Goal: Transaction & Acquisition: Purchase product/service

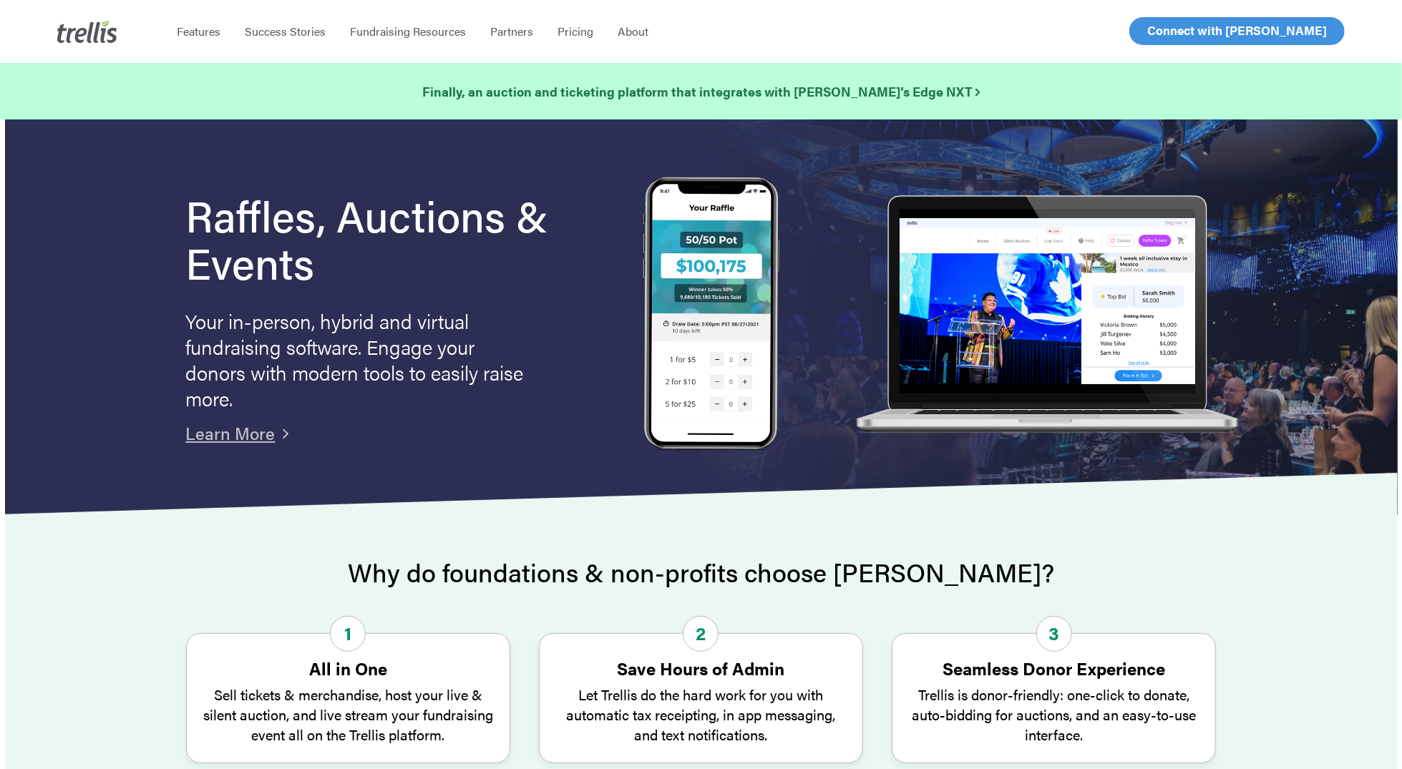
click at [1176, 29] on span "Log In" at bounding box center [1163, 30] width 34 height 17
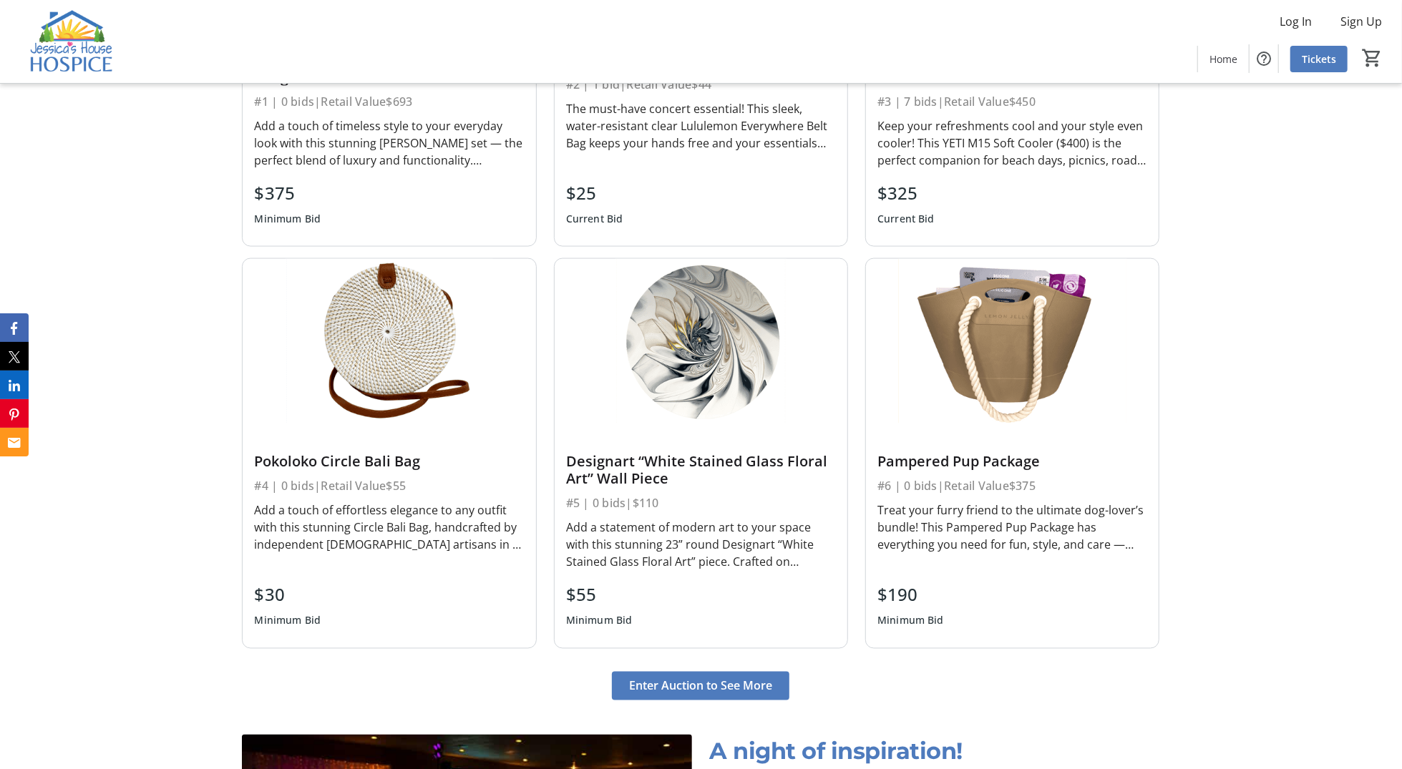
scroll to position [1511, 0]
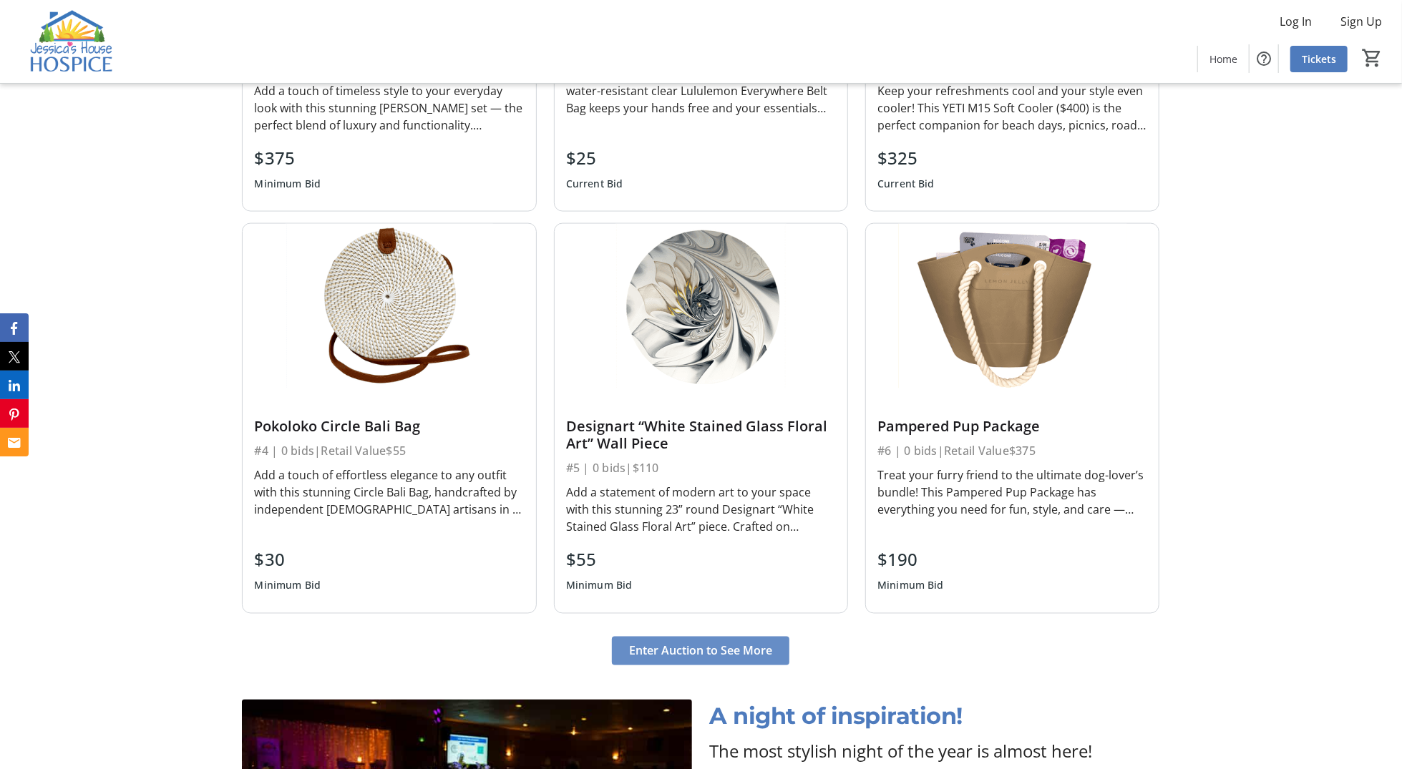
click at [746, 657] on span at bounding box center [700, 651] width 177 height 34
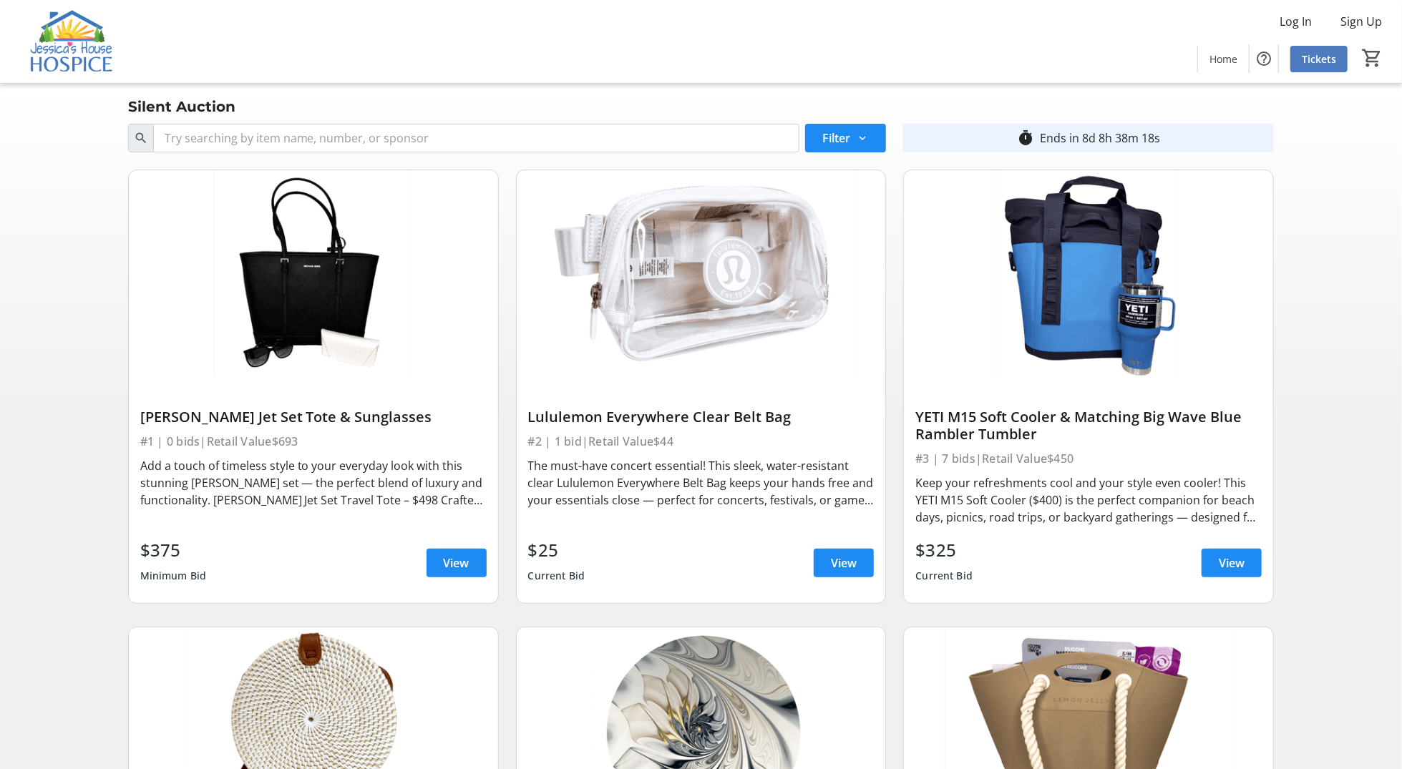
click at [55, 49] on img at bounding box center [72, 42] width 127 height 72
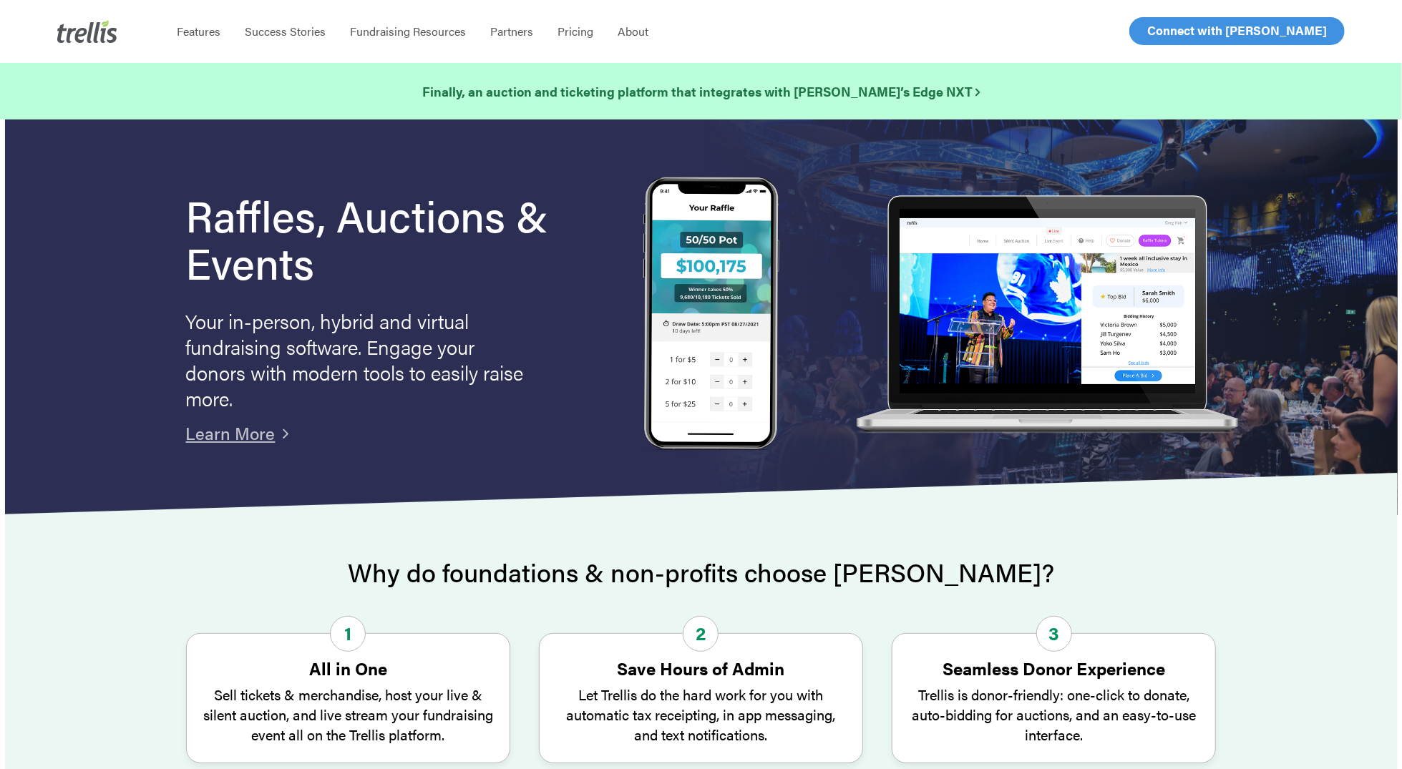
click at [1176, 30] on span "Log In" at bounding box center [1163, 30] width 34 height 17
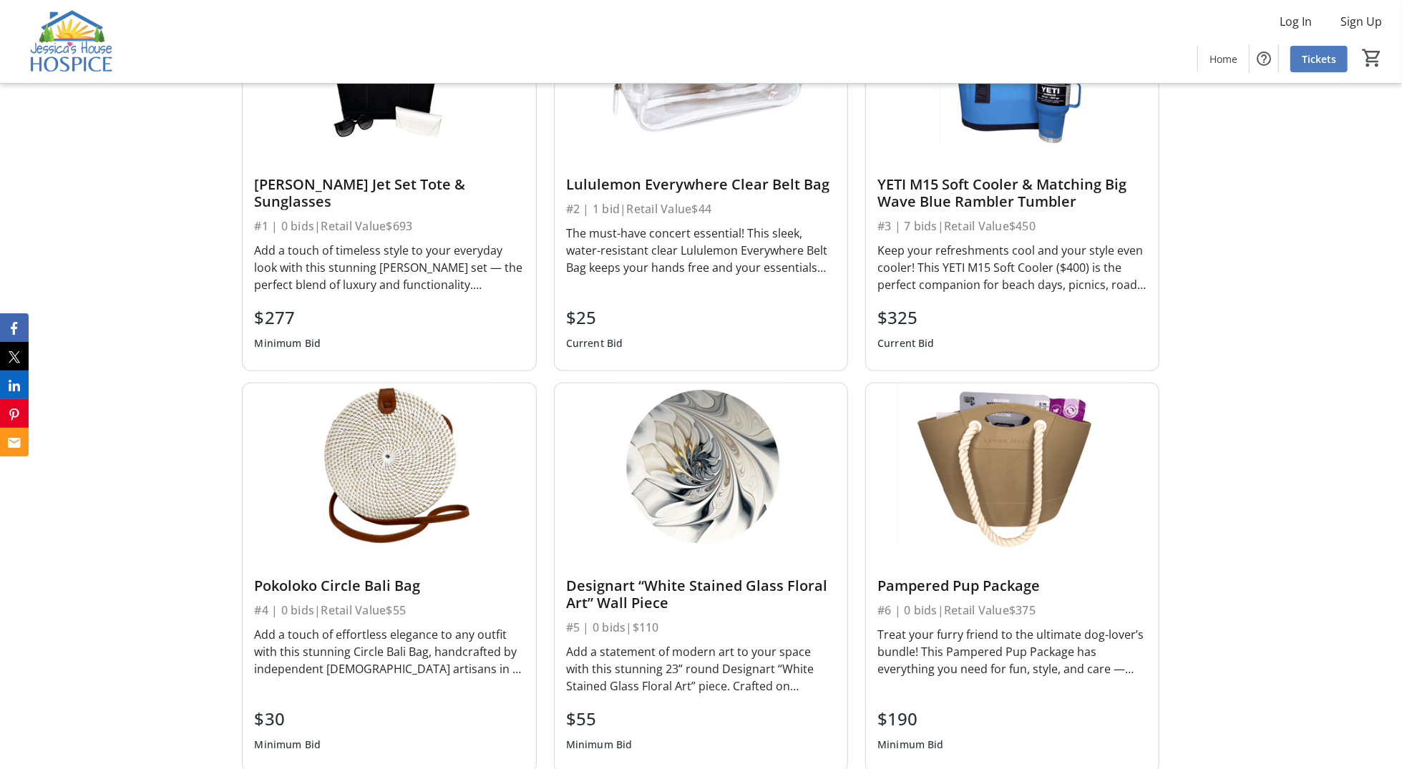
scroll to position [1669, 0]
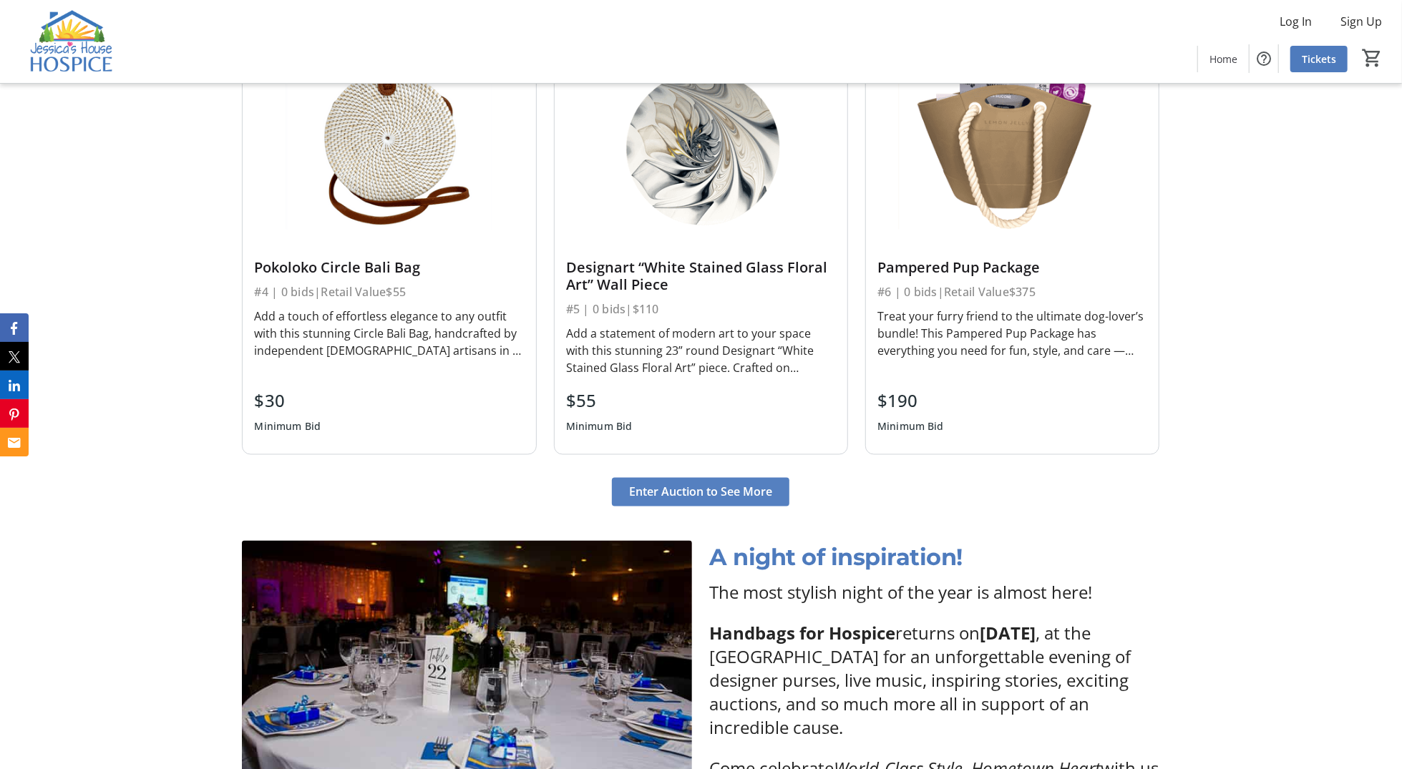
click at [701, 489] on span "Enter Auction to See More" at bounding box center [700, 492] width 143 height 17
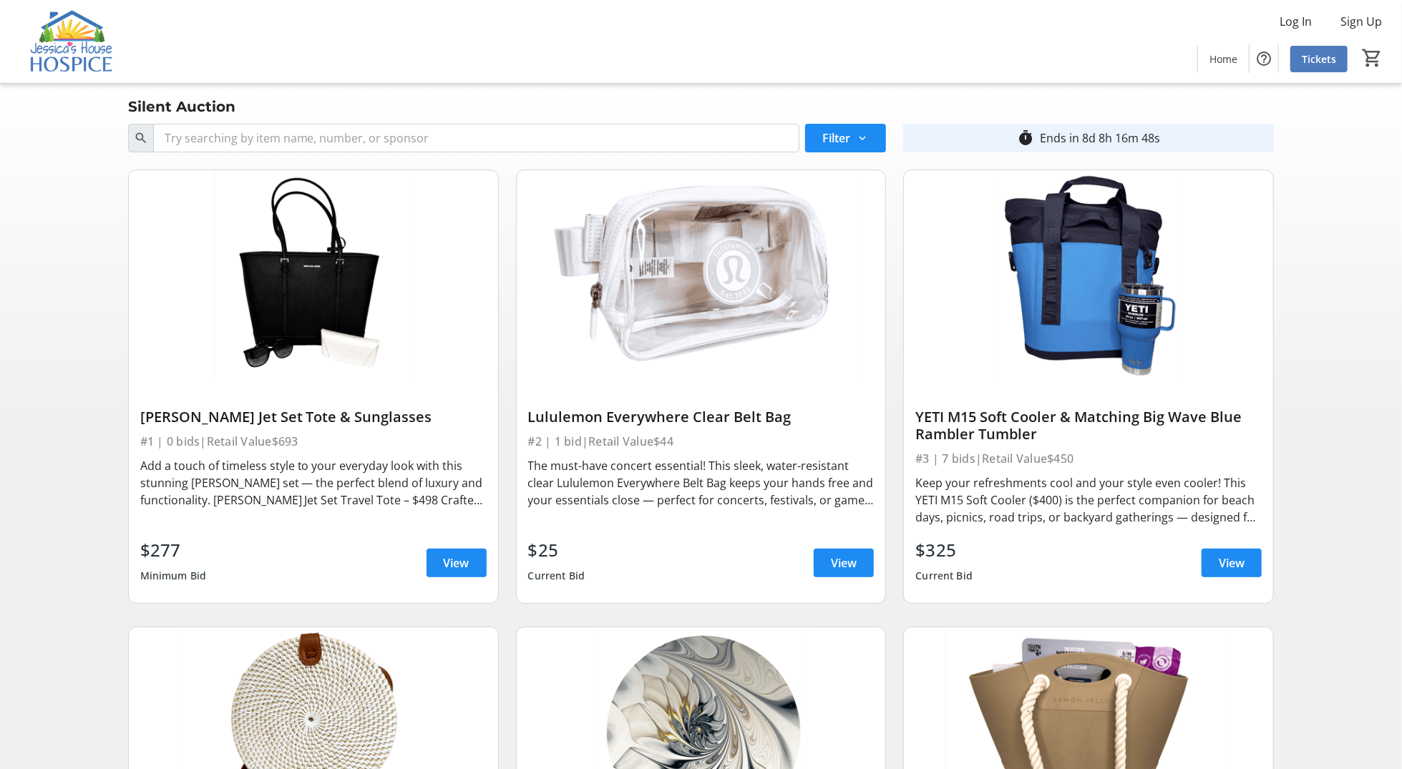
click at [67, 44] on img at bounding box center [72, 42] width 127 height 72
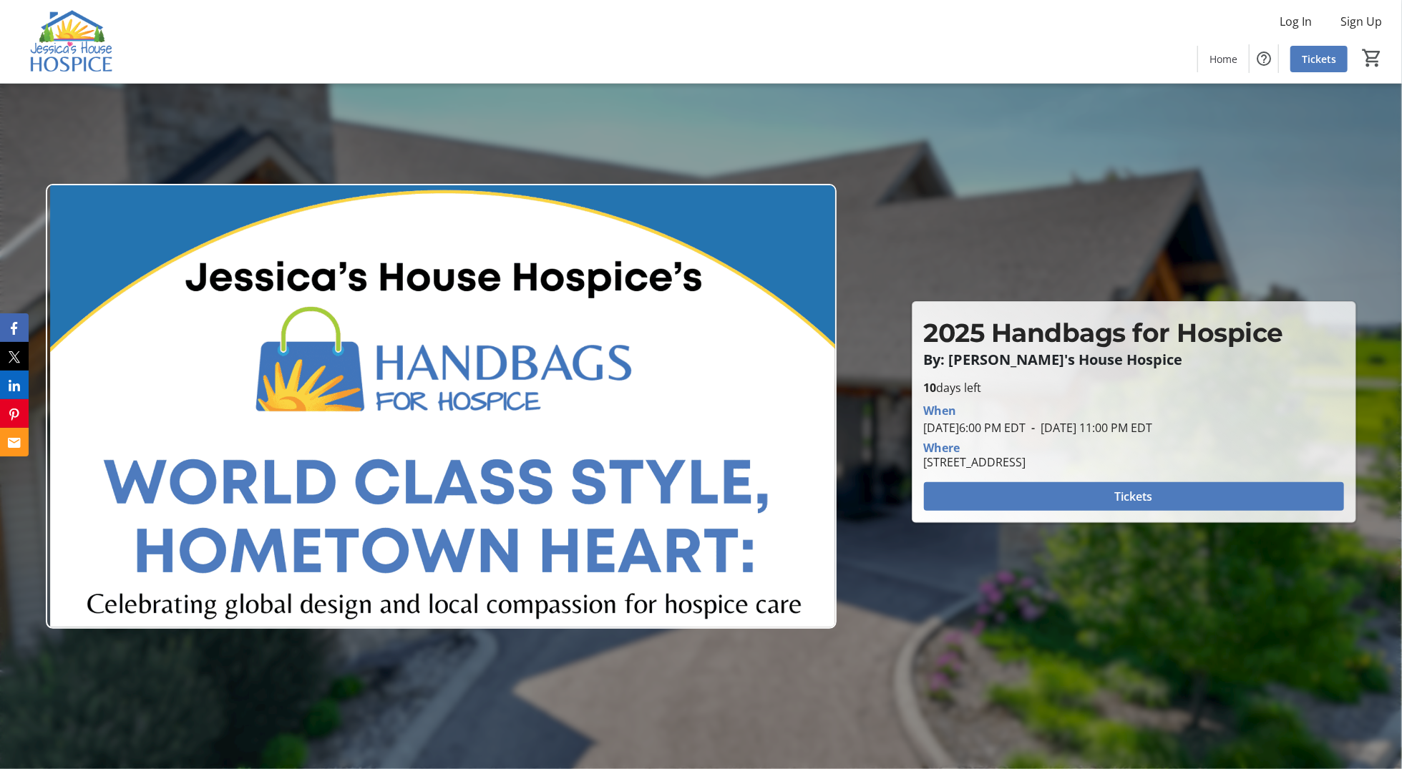
click at [68, 42] on img at bounding box center [72, 42] width 127 height 72
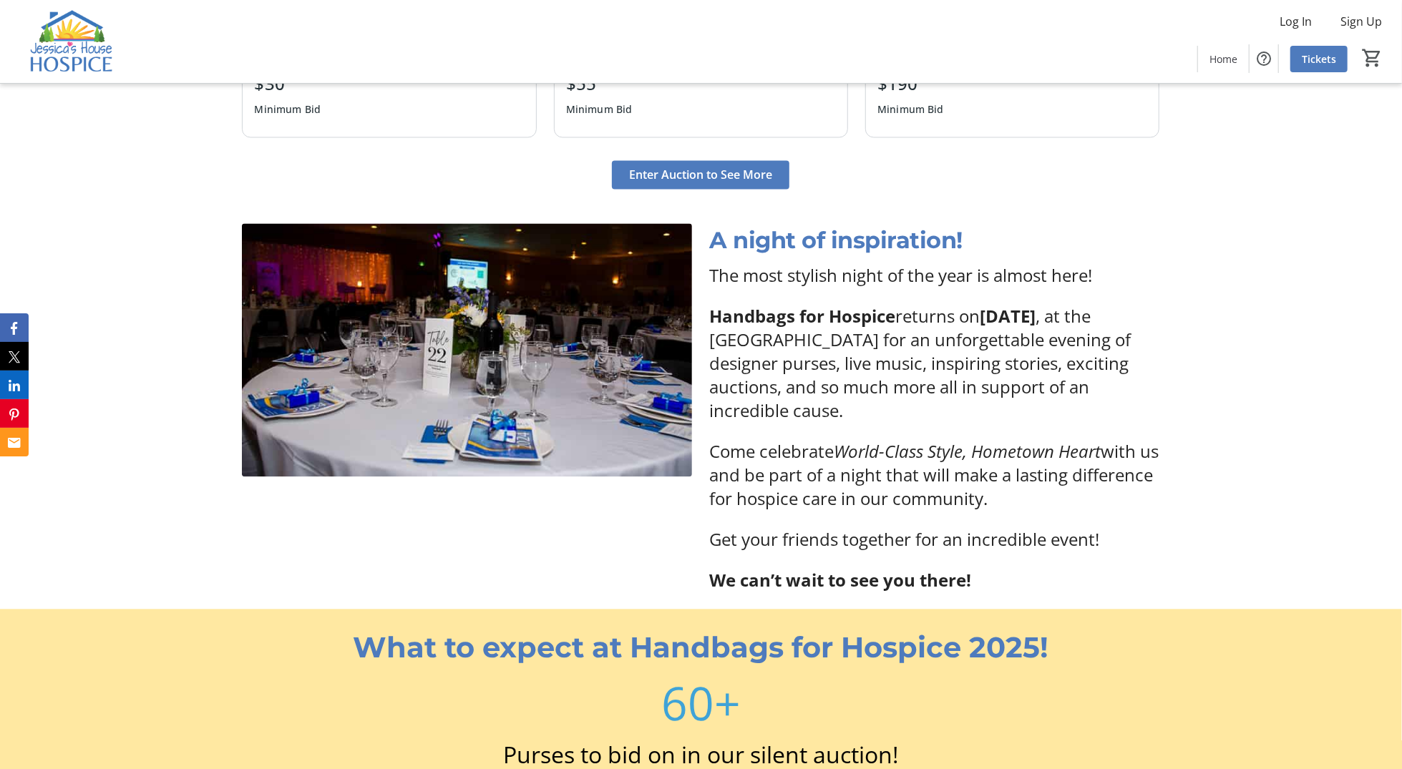
scroll to position [1987, 0]
click at [1328, 362] on div "A night of inspiration! The most stylish night of the year is almost here! Hand…" at bounding box center [701, 407] width 1402 height 403
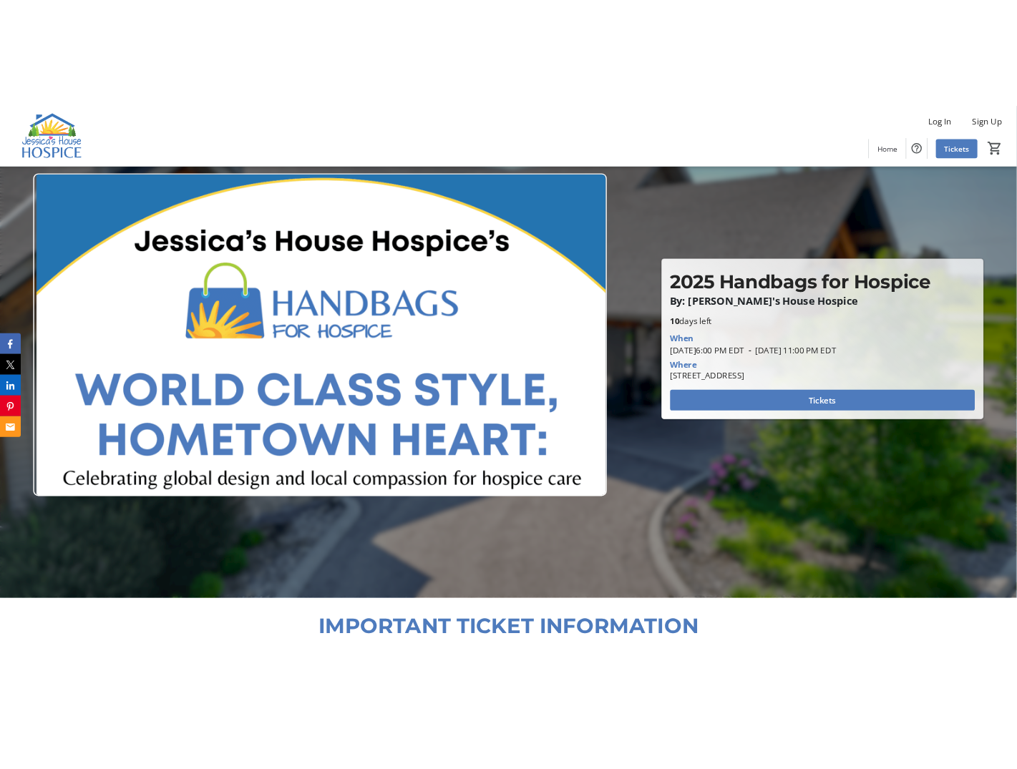
scroll to position [0, 0]
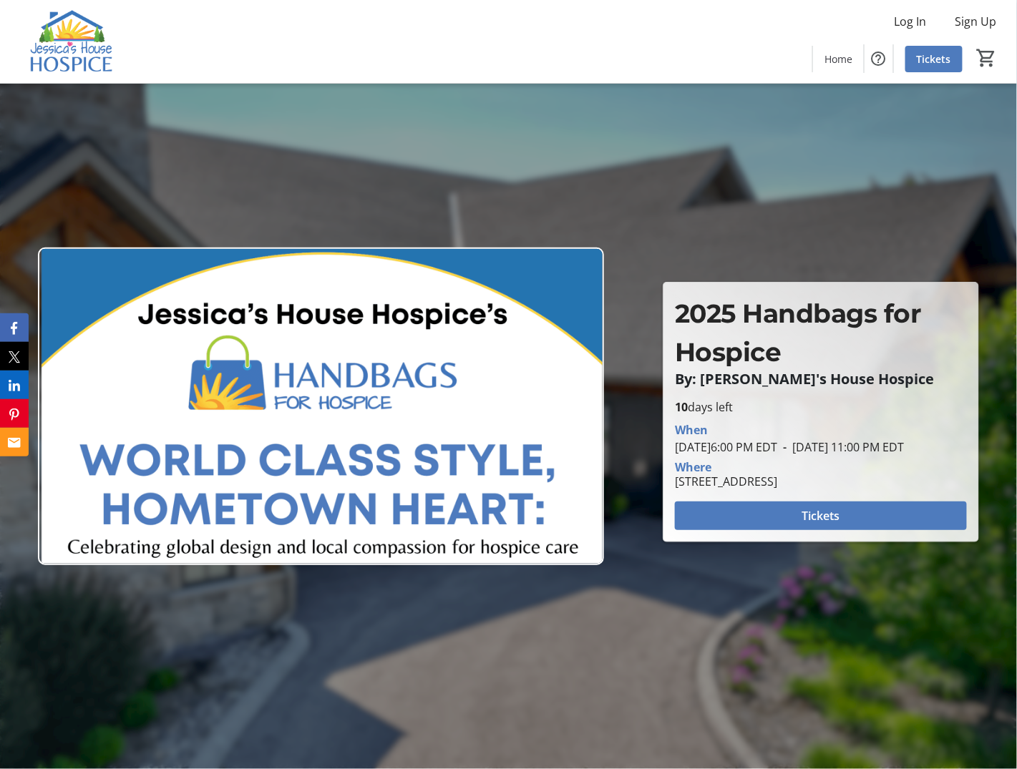
click at [39, 46] on img at bounding box center [72, 42] width 127 height 72
click at [907, 22] on span "Log In" at bounding box center [910, 21] width 32 height 17
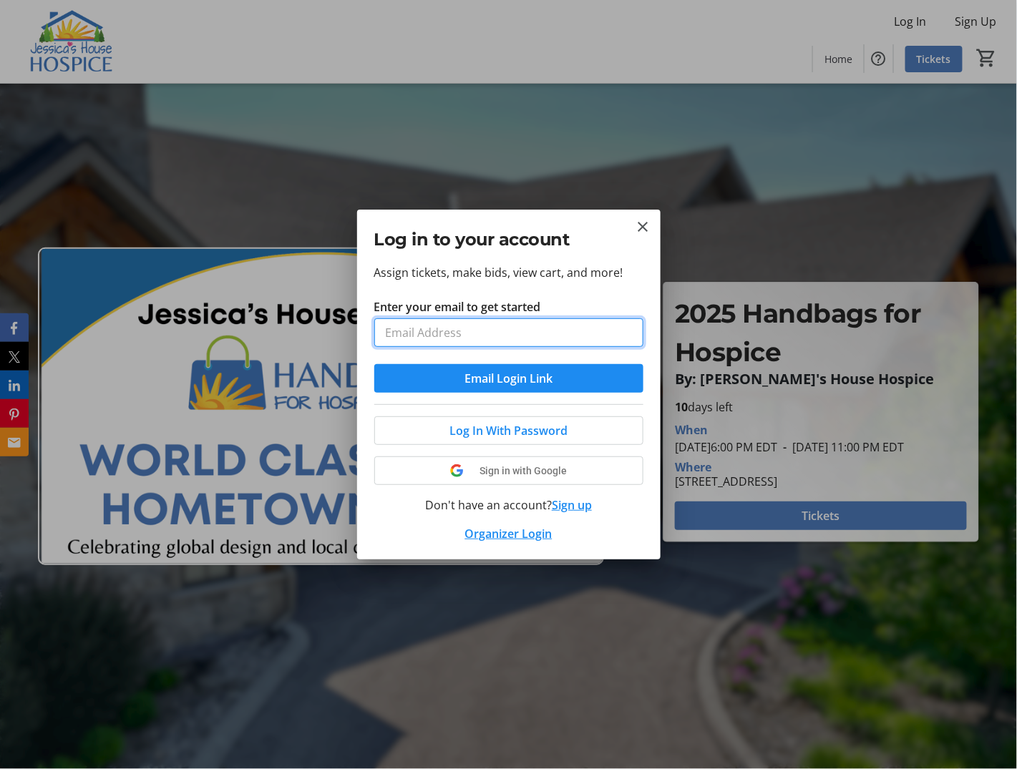
type input "morourke@jessicashousehospice.ca"
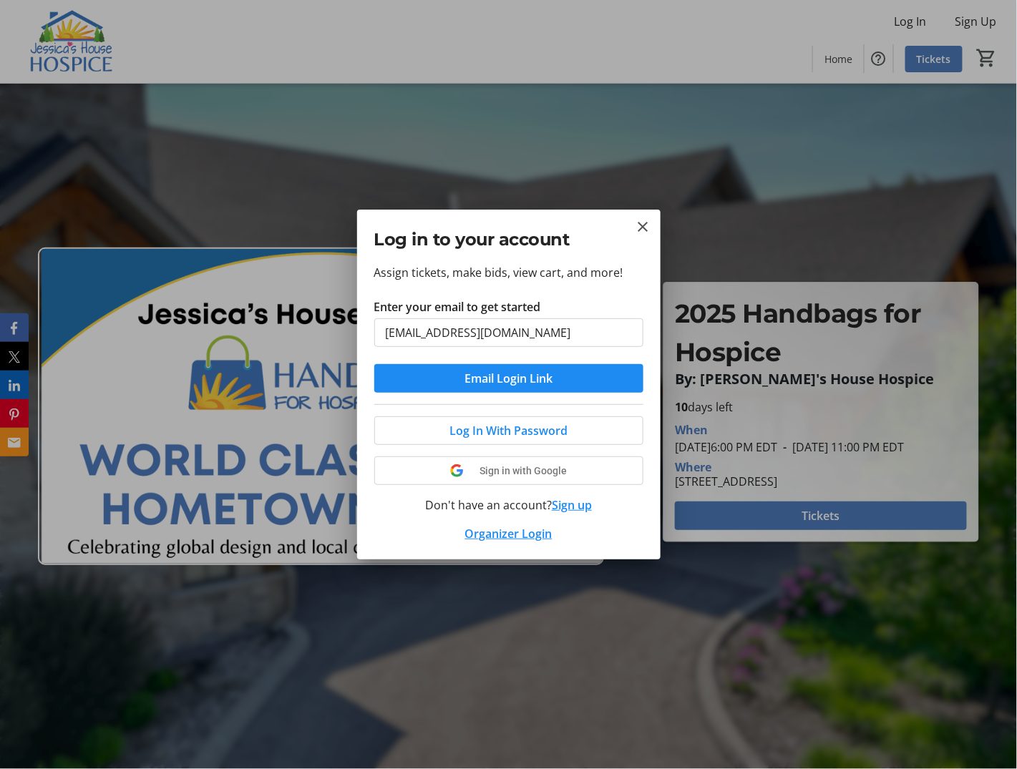
click at [511, 385] on span "Email Login Link" at bounding box center [508, 378] width 88 height 17
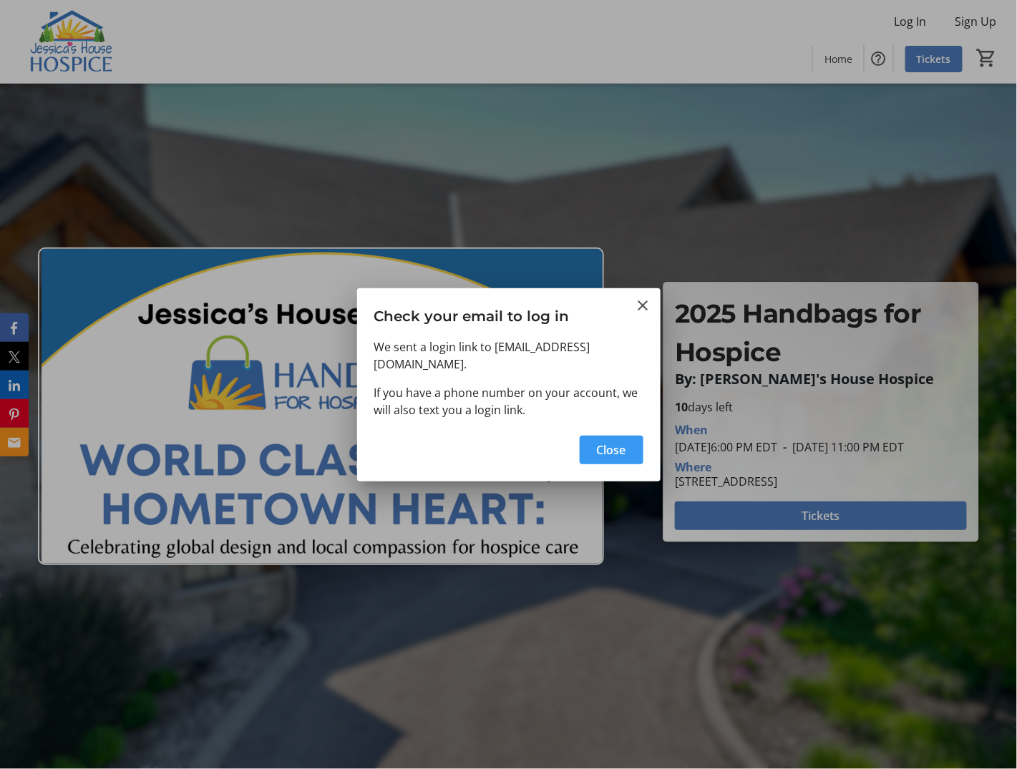
click at [607, 457] on span "Close" at bounding box center [611, 450] width 29 height 17
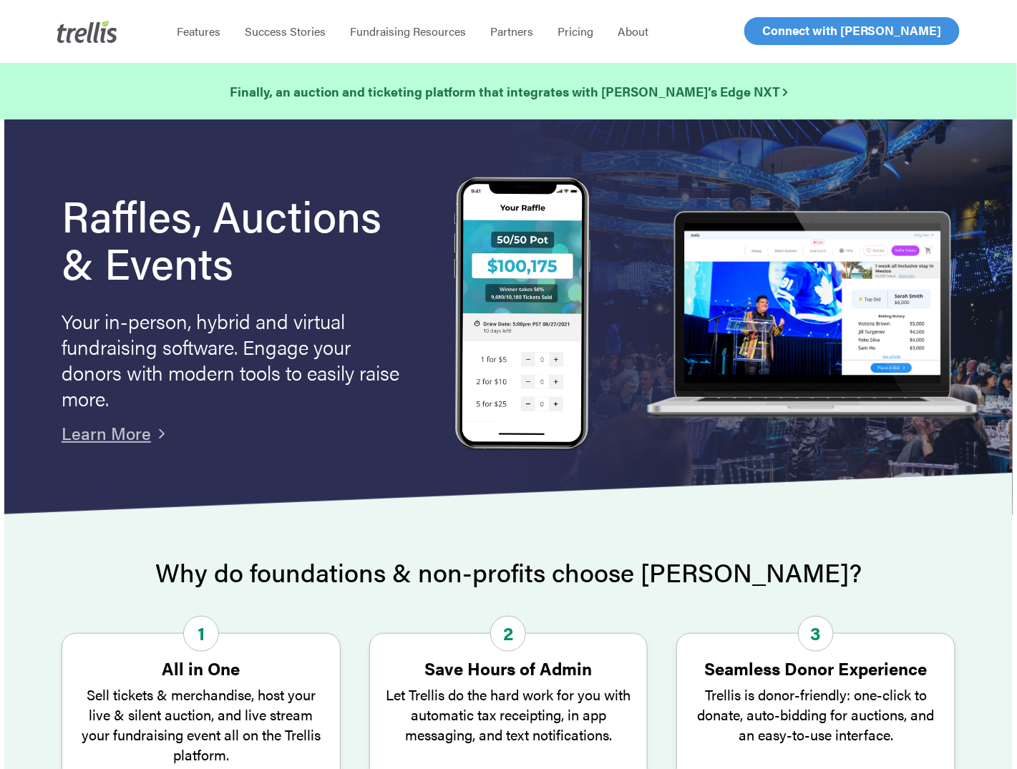
click at [786, 27] on span "Log In" at bounding box center [778, 30] width 34 height 17
